Goal: Task Accomplishment & Management: Manage account settings

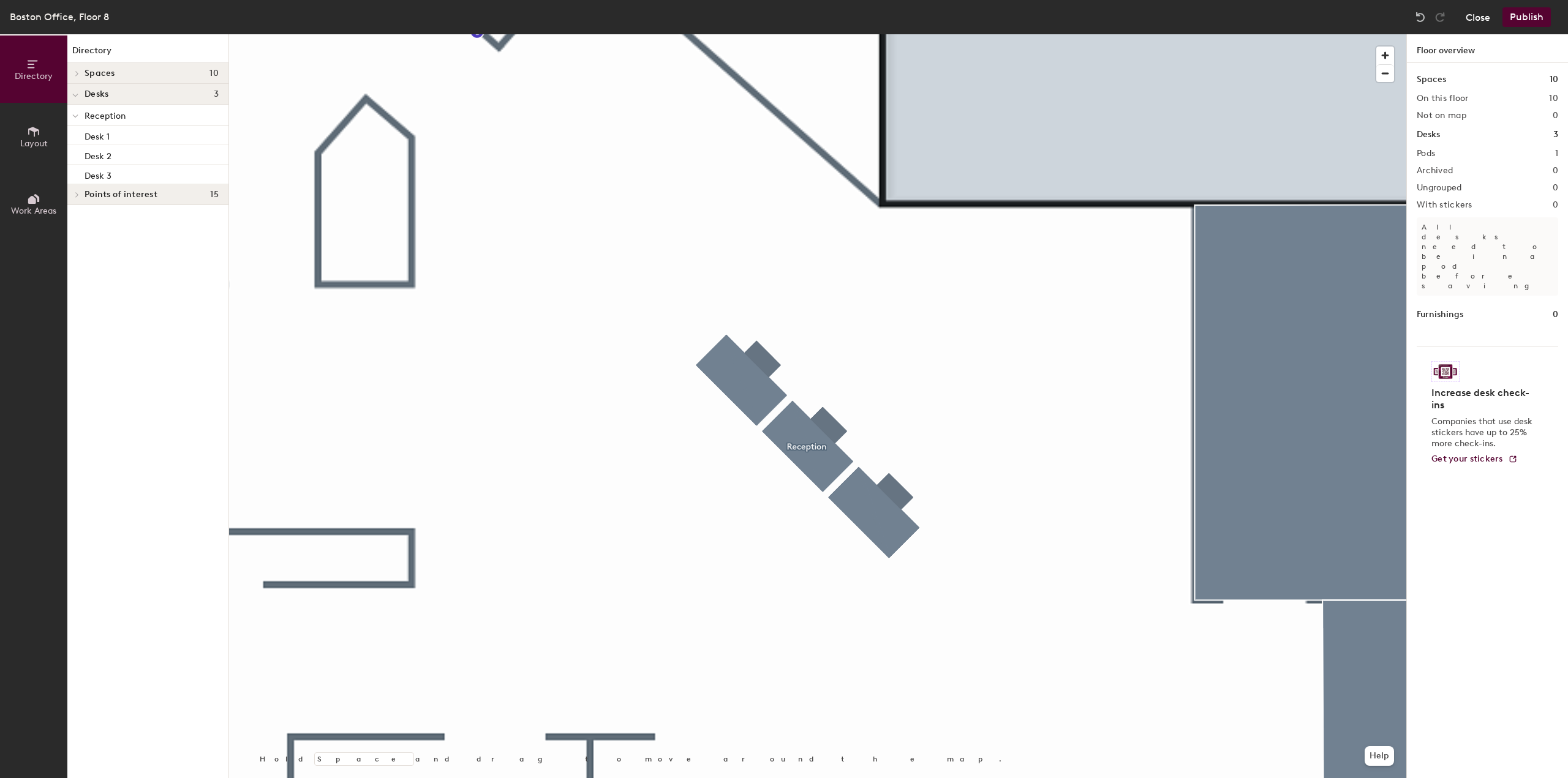
click at [1478, 18] on button "Close" at bounding box center [1478, 17] width 25 height 20
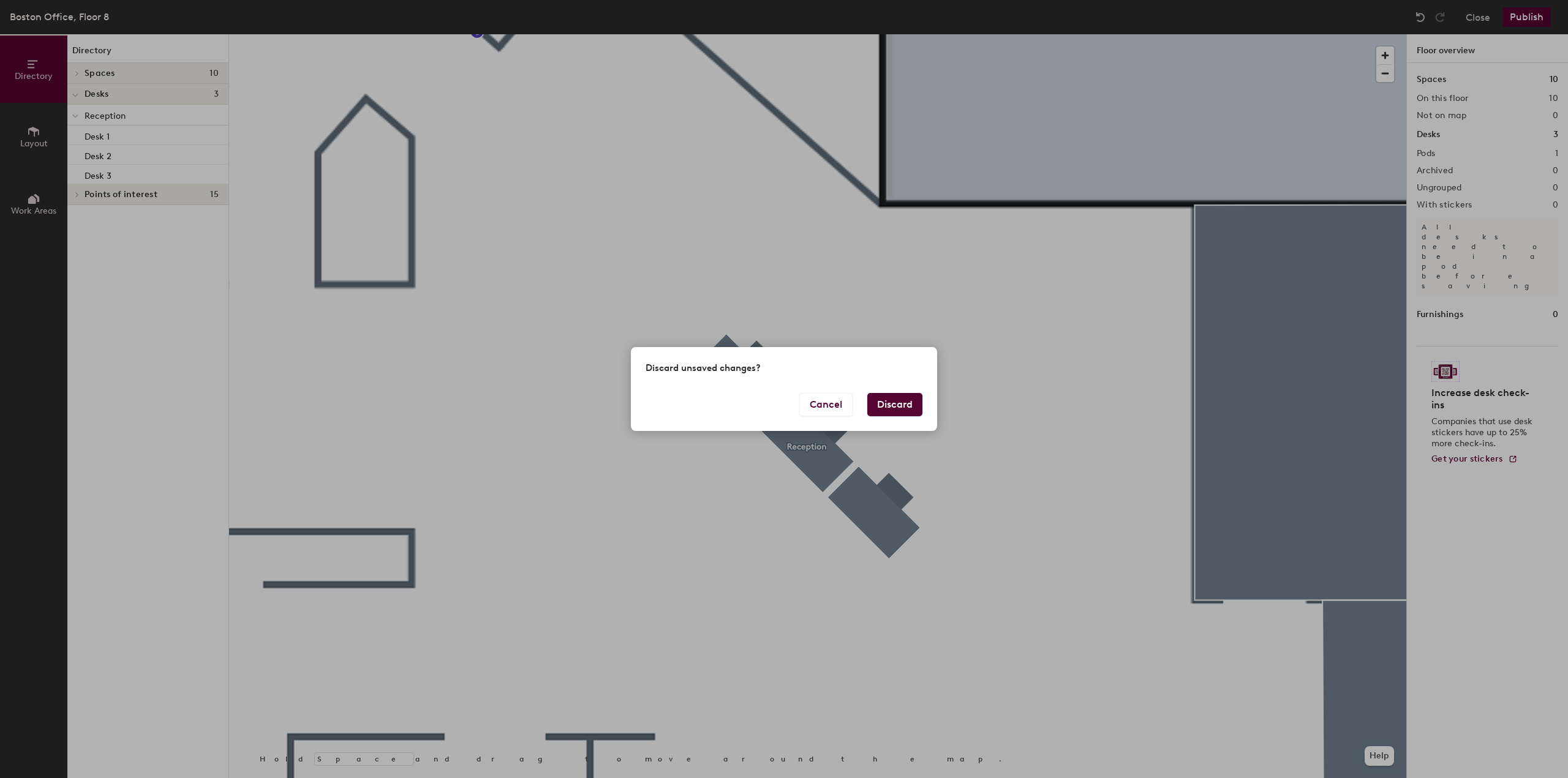
click at [907, 406] on button "Discard" at bounding box center [895, 404] width 55 height 24
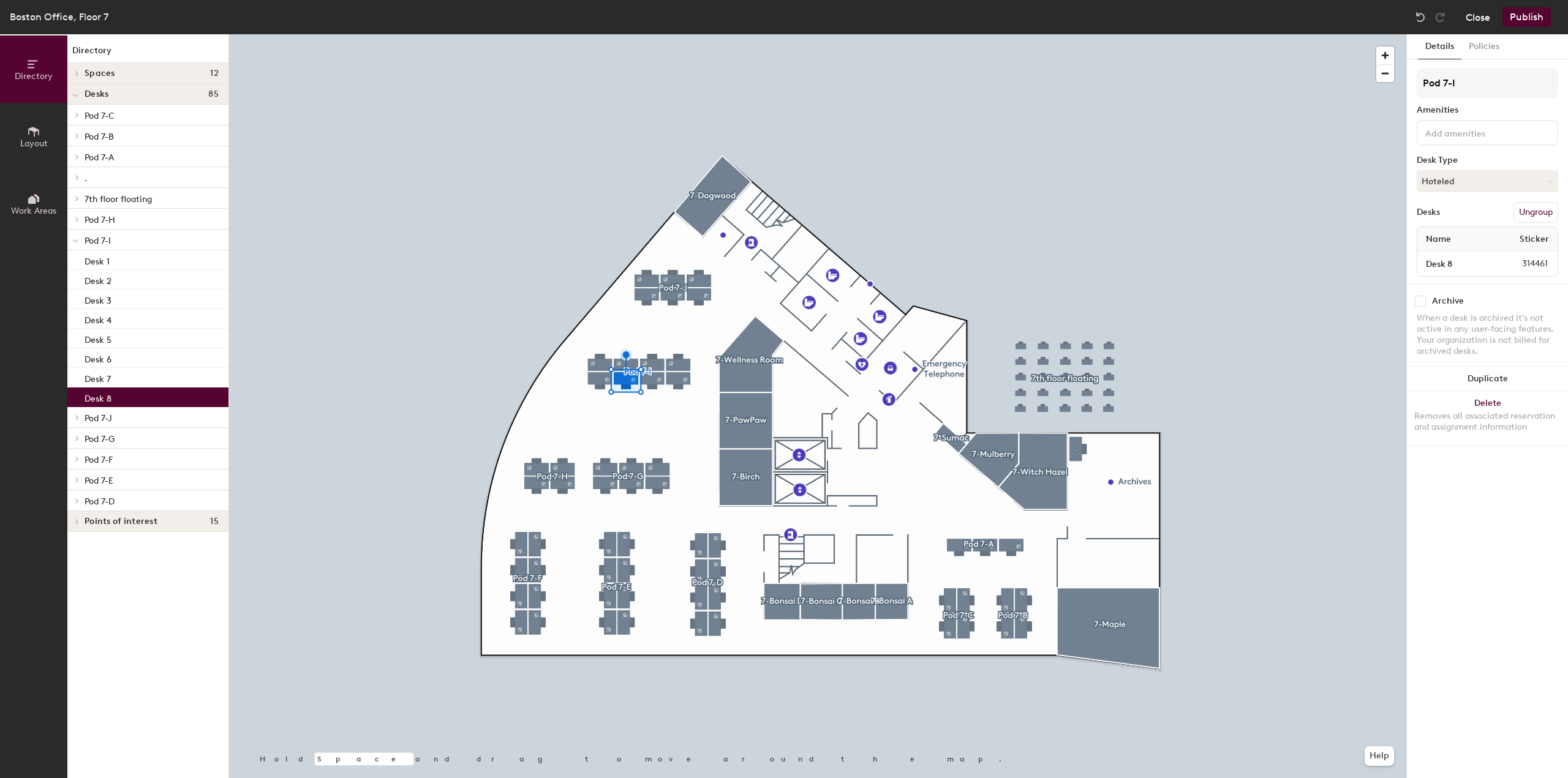
click at [1479, 20] on button "Close" at bounding box center [1478, 17] width 25 height 20
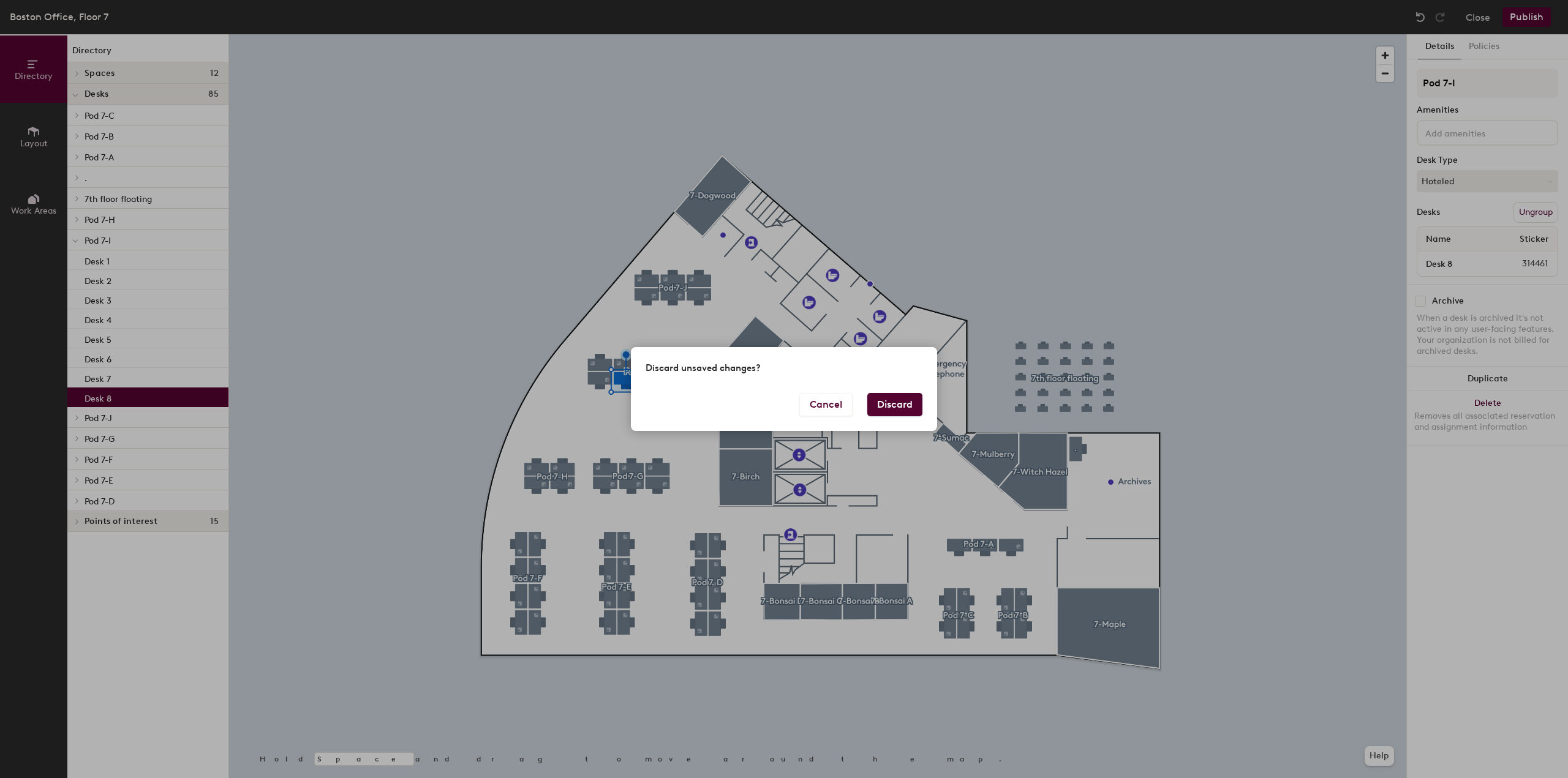
click at [892, 405] on button "Discard" at bounding box center [895, 404] width 55 height 24
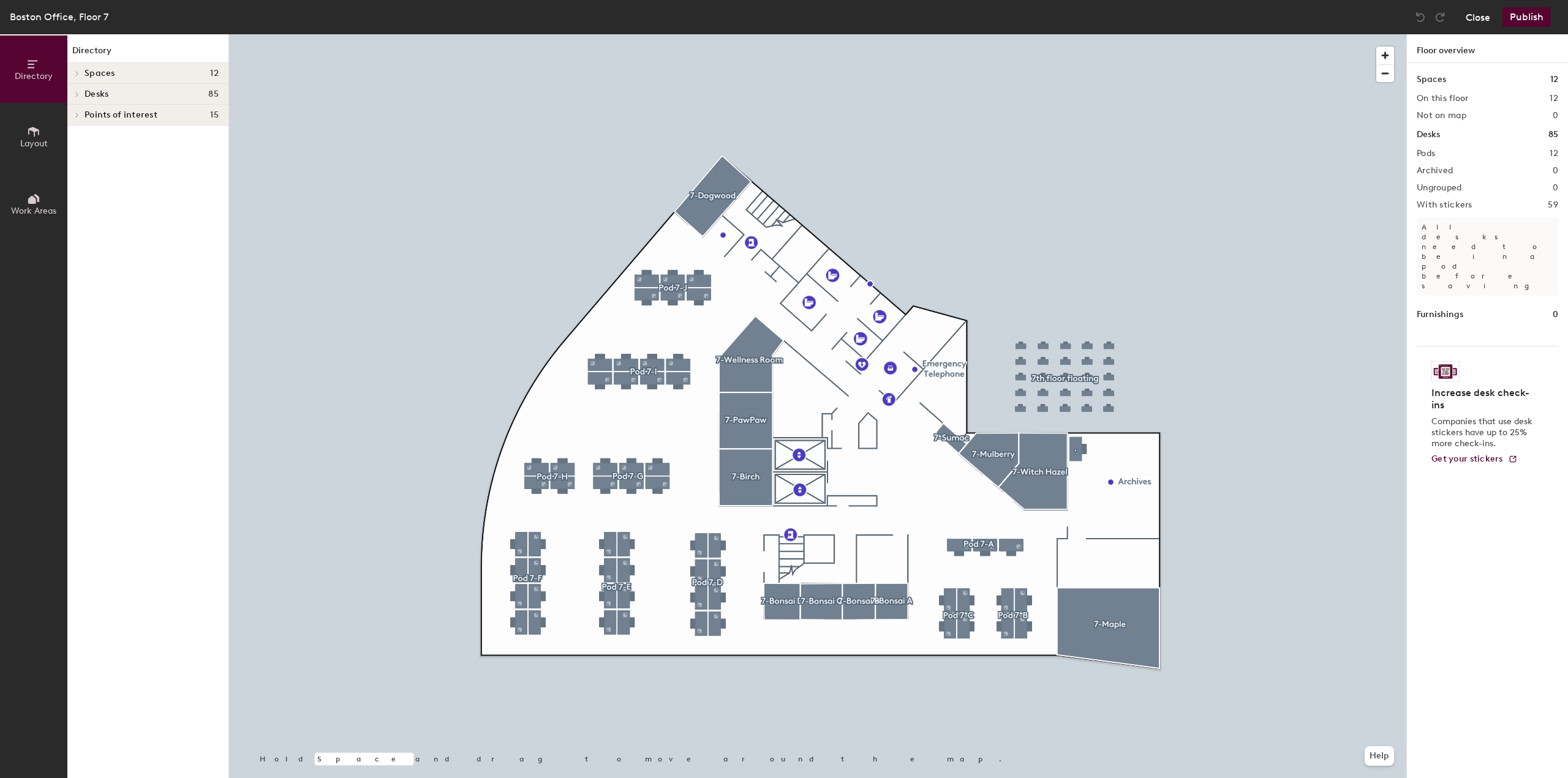
click at [1481, 15] on button "Close" at bounding box center [1478, 17] width 25 height 20
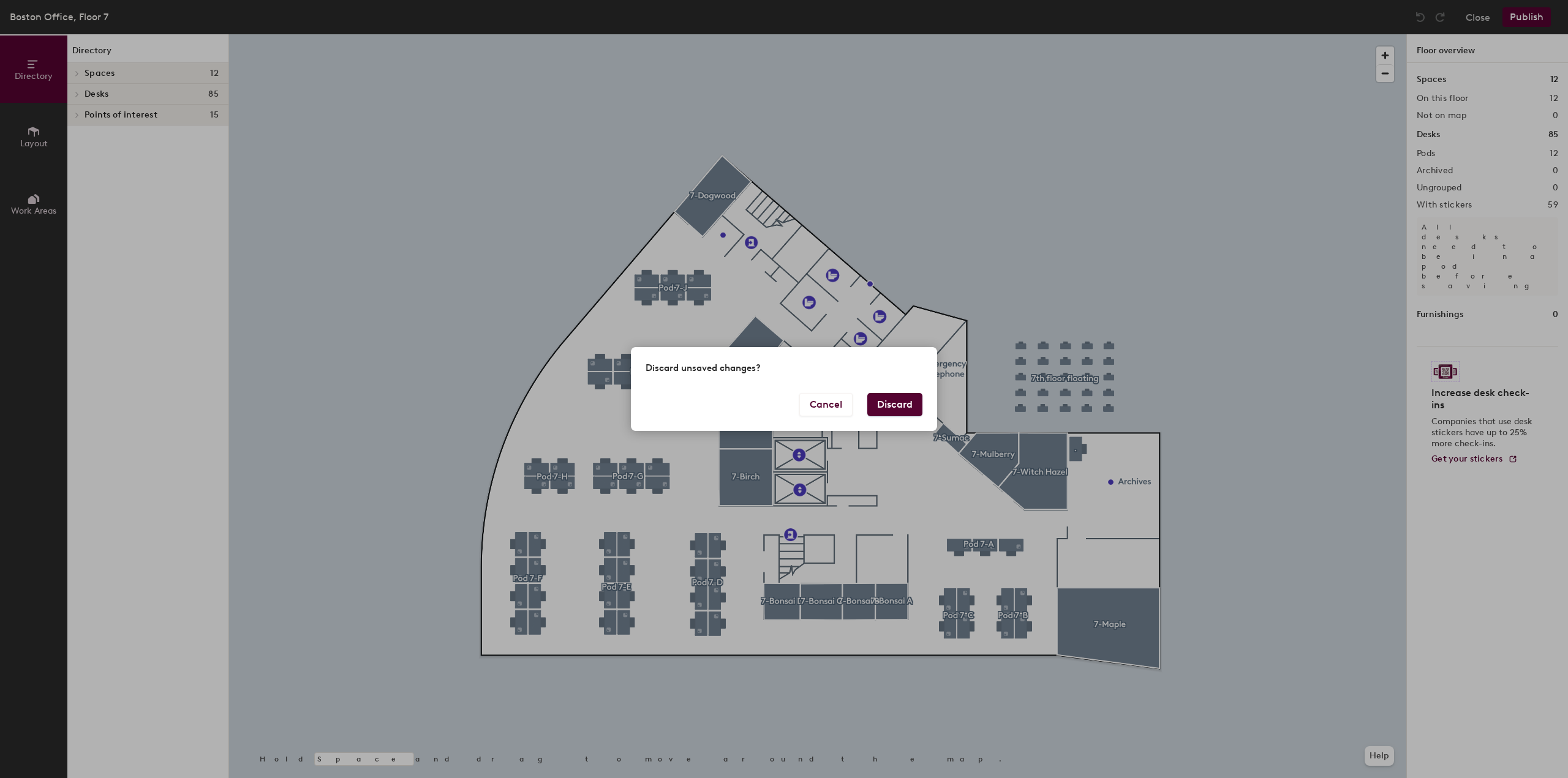
click at [913, 398] on button "Discard" at bounding box center [895, 404] width 55 height 24
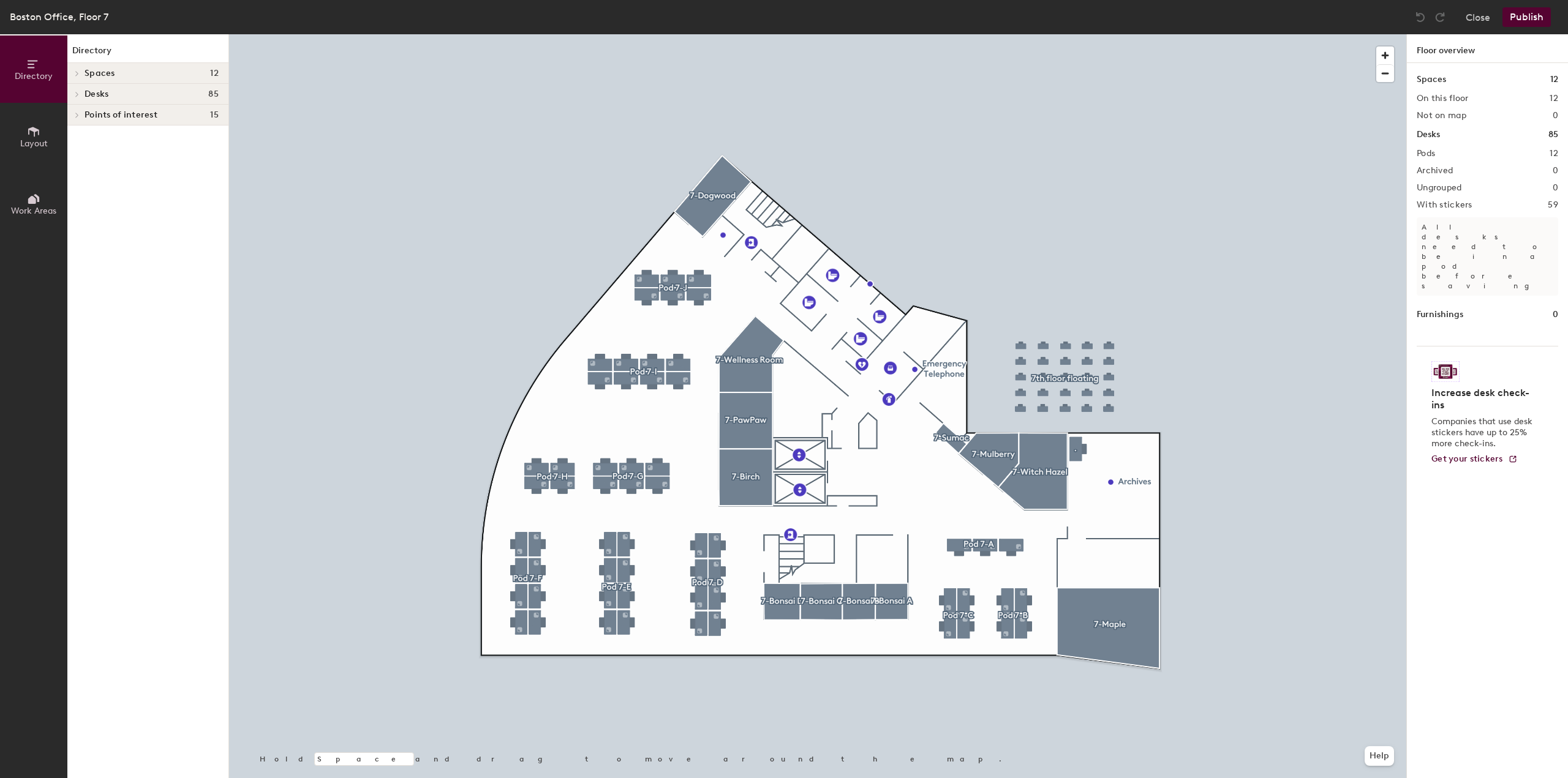
click at [626, 34] on div at bounding box center [817, 34] width 1177 height 0
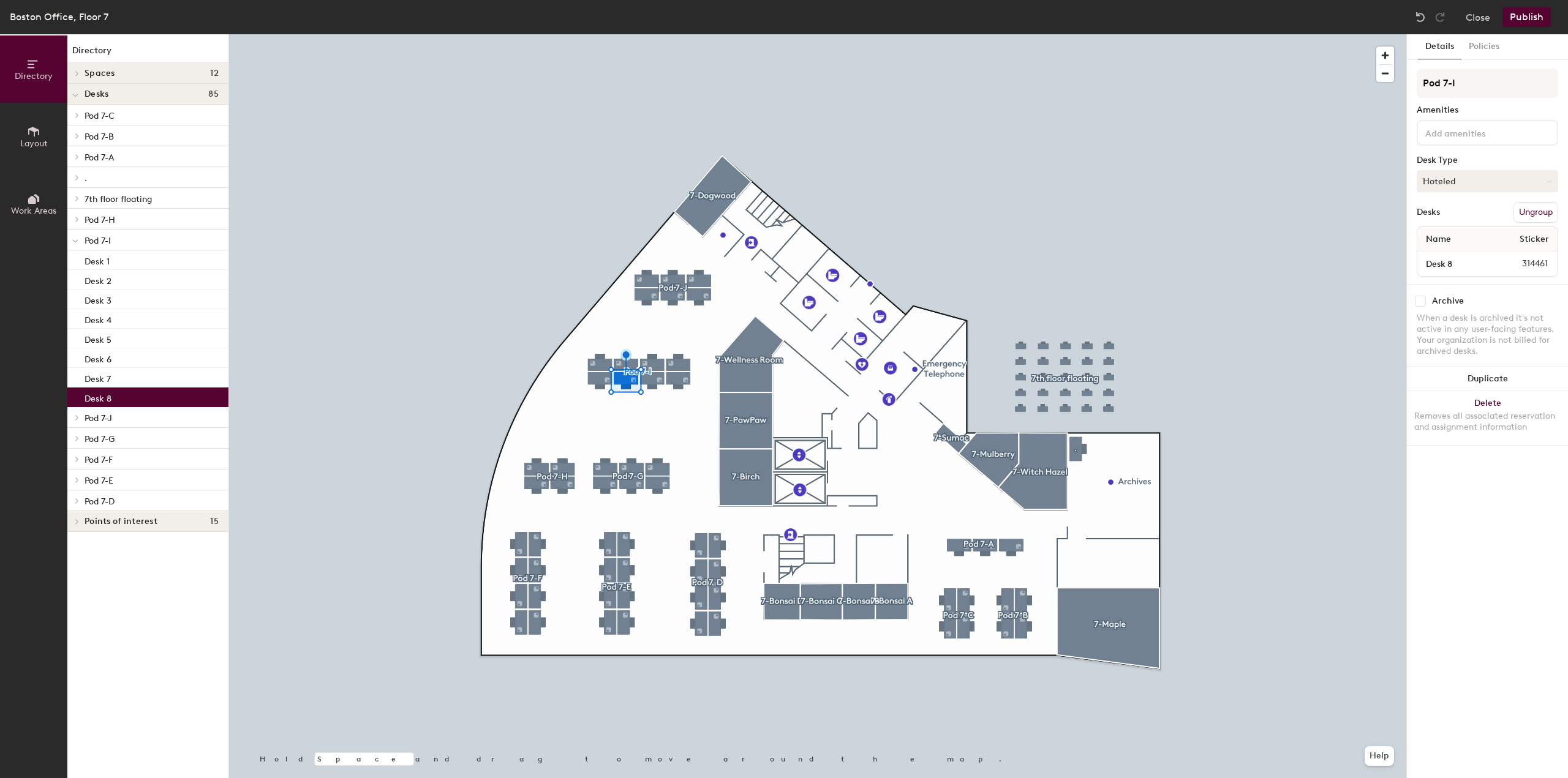
click at [1477, 184] on button "Hoteled" at bounding box center [1487, 180] width 141 height 22
click at [1450, 214] on div "Assigned" at bounding box center [1478, 218] width 122 height 18
click at [1529, 16] on button "Publish" at bounding box center [1526, 17] width 48 height 20
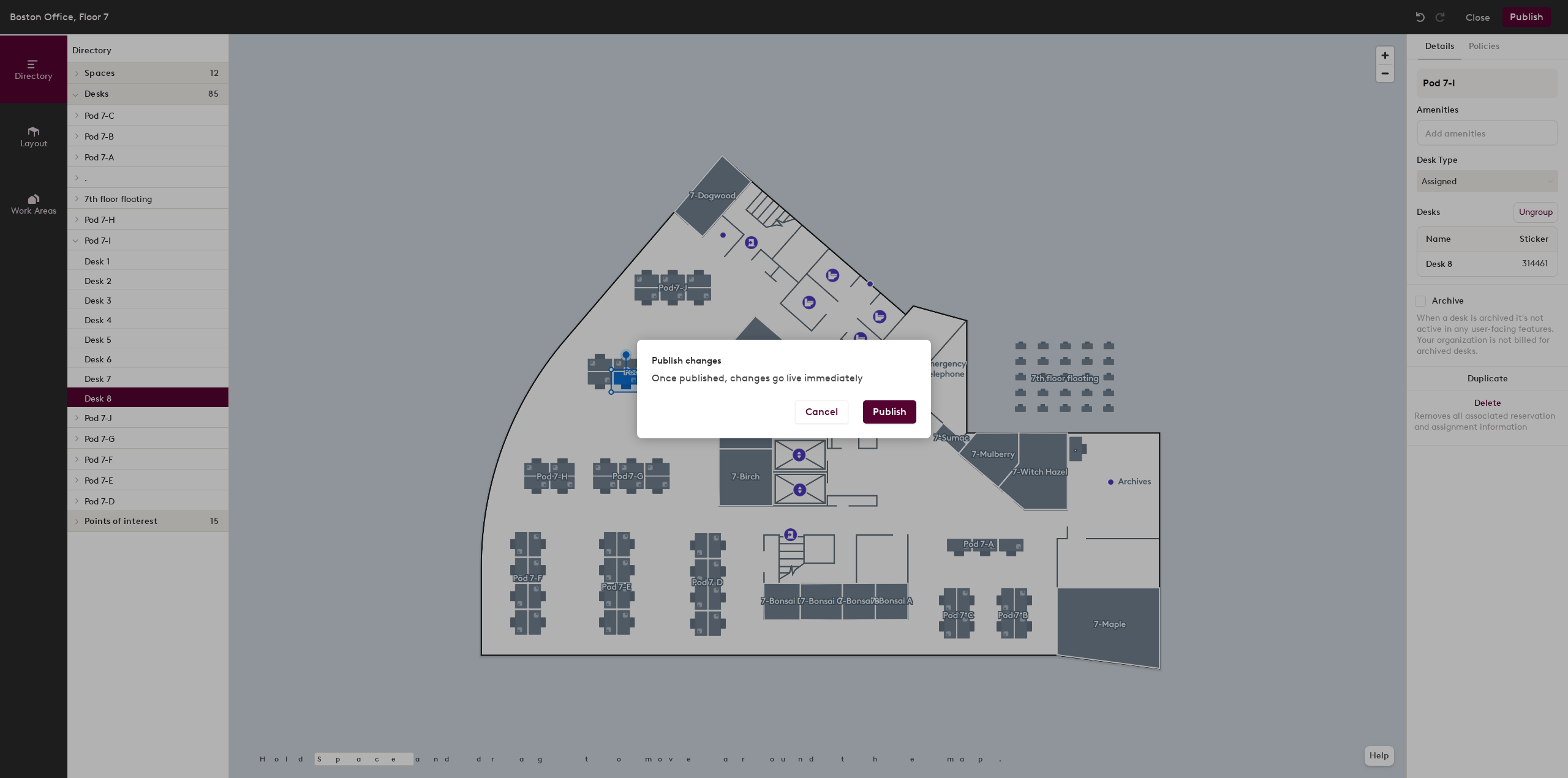
click at [889, 412] on button "Publish" at bounding box center [889, 412] width 53 height 24
